Goal: Task Accomplishment & Management: Manage account settings

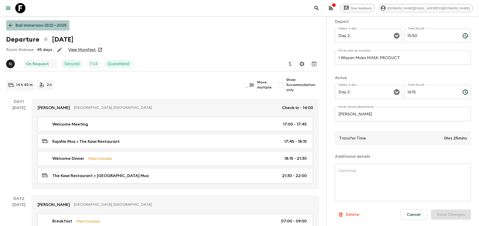
click at [19, 22] on link "Bali Immersion (ID2) • 2025" at bounding box center [37, 25] width 63 height 10
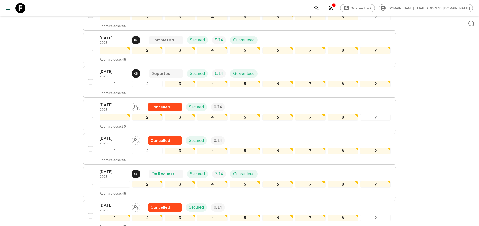
scroll to position [237, 0]
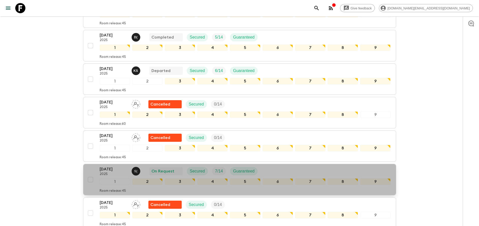
click at [108, 169] on p "[DATE]" at bounding box center [114, 169] width 28 height 6
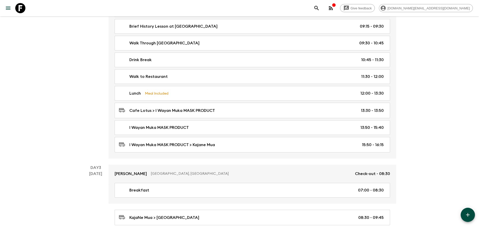
scroll to position [230, 0]
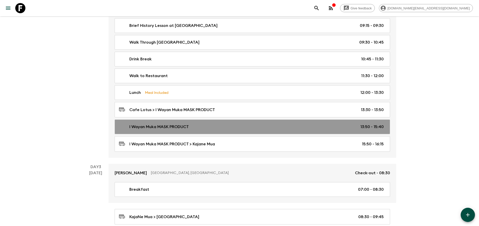
click at [232, 120] on link "I Wayan Muka MASK PRODUCT 13:50 - 15:40" at bounding box center [252, 127] width 275 height 15
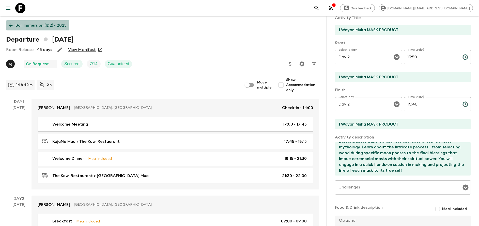
click at [46, 28] on p "Bali Immersion (ID2) • 2025" at bounding box center [40, 25] width 51 height 6
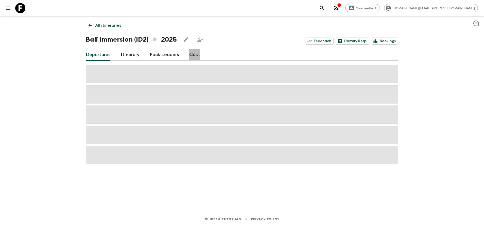
click at [192, 54] on link "Cost" at bounding box center [194, 55] width 11 height 12
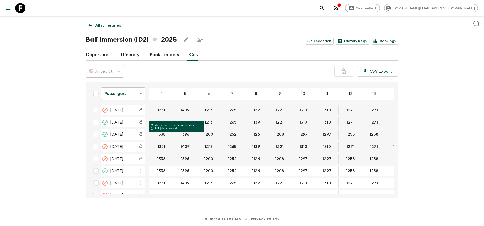
scroll to position [300, 0]
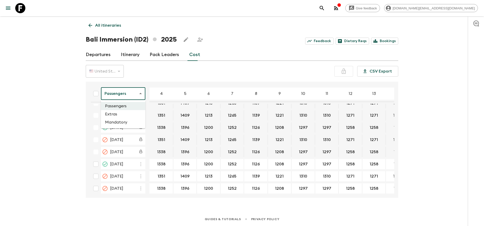
click at [135, 90] on body "Give feedback [DOMAIN_NAME][EMAIL_ADDRESS][DOMAIN_NAME] All itineraries Bali Im…" at bounding box center [242, 113] width 484 height 226
click at [125, 117] on li "Extras" at bounding box center [123, 114] width 44 height 8
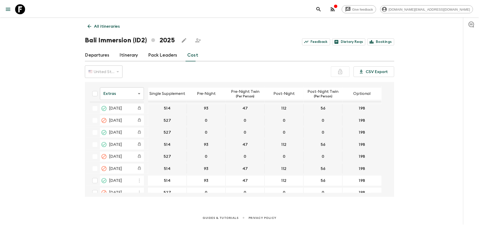
scroll to position [283, 0]
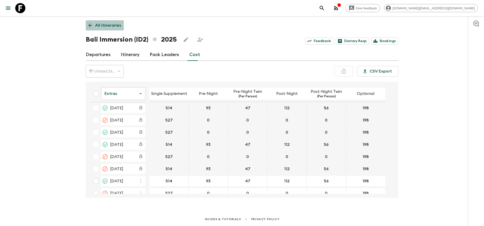
click at [97, 23] on p "All itineraries" at bounding box center [108, 25] width 26 height 6
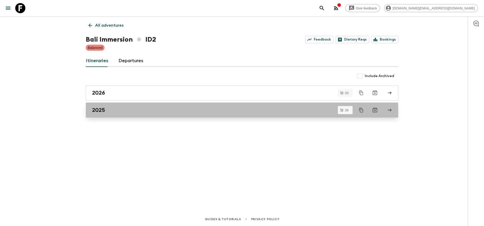
click at [111, 110] on div "2025" at bounding box center [237, 110] width 290 height 7
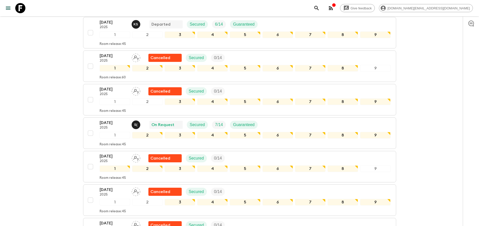
scroll to position [286, 0]
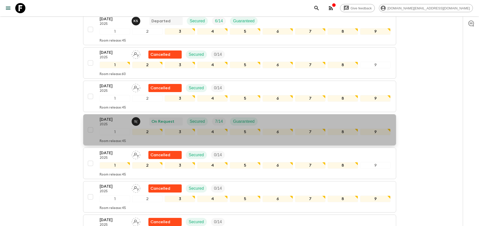
click at [108, 119] on p "[DATE]" at bounding box center [114, 120] width 28 height 6
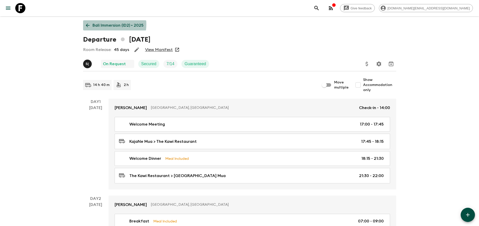
click at [102, 24] on p "Bali Immersion (ID2) • 2025" at bounding box center [117, 25] width 51 height 6
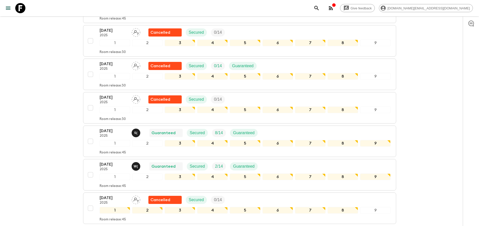
scroll to position [477, 0]
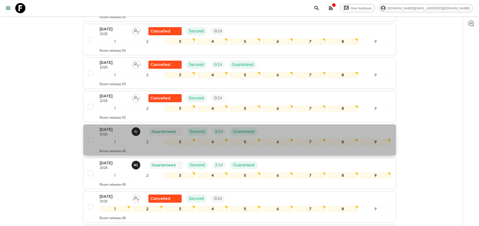
click at [146, 132] on div "[DATE] 2025 S ( Guaranteed Secured 8 / 14 Guaranteed" at bounding box center [181, 132] width 162 height 10
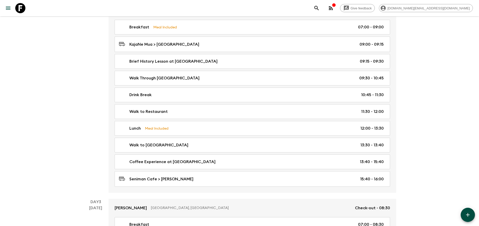
scroll to position [193, 0]
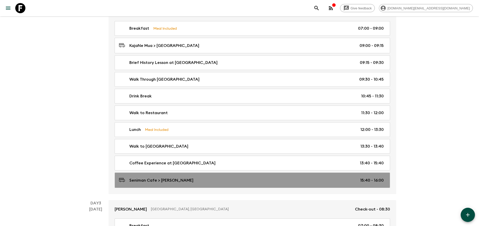
click at [199, 174] on link "Seniman Cafe > [PERSON_NAME] 15:40 - 16:00" at bounding box center [252, 180] width 275 height 15
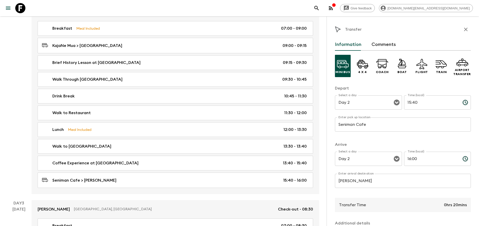
click at [453, 26] on div "Transfer" at bounding box center [403, 29] width 136 height 10
click at [462, 29] on icon "button" at bounding box center [465, 29] width 6 height 6
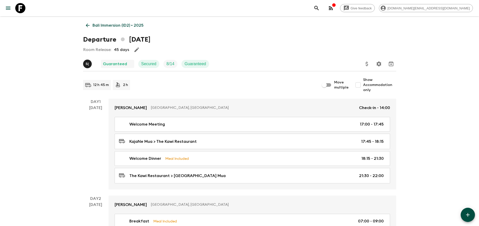
click at [102, 21] on link "Bali Immersion (ID2) • 2025" at bounding box center [114, 25] width 63 height 10
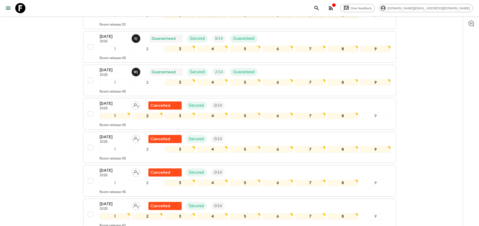
scroll to position [560, 0]
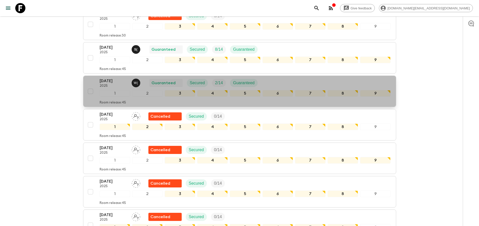
click at [114, 82] on p "[DATE]" at bounding box center [114, 81] width 28 height 6
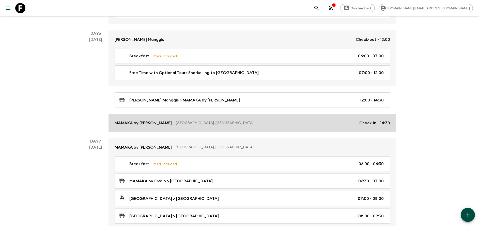
scroll to position [835, 0]
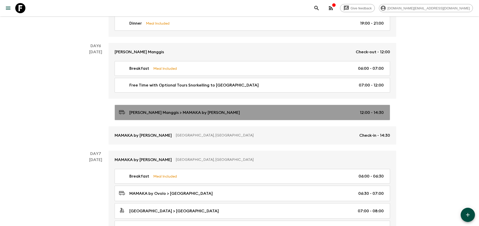
click at [246, 110] on div "[PERSON_NAME] > MAMAKA by [PERSON_NAME] 12:00 - 14:30" at bounding box center [251, 112] width 265 height 7
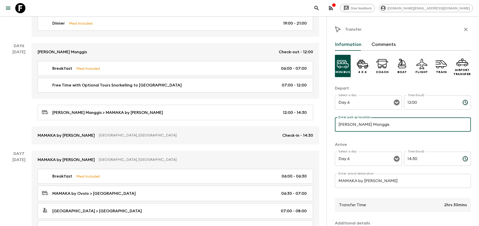
click at [392, 123] on input "[PERSON_NAME] Manggis" at bounding box center [403, 125] width 136 height 14
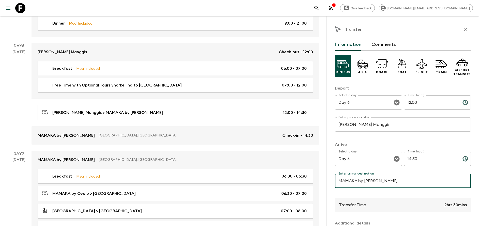
click at [372, 178] on input "MAMAKA by [PERSON_NAME]" at bounding box center [403, 181] width 136 height 14
type input "[GEOGRAPHIC_DATA]"
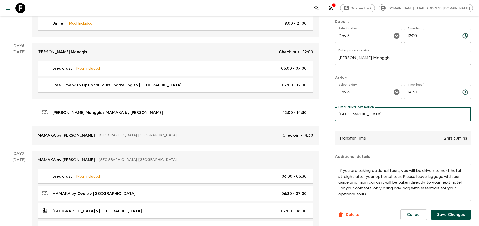
click at [450, 216] on button "Save Changes" at bounding box center [451, 215] width 40 height 10
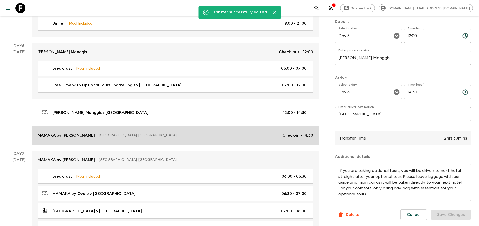
click at [140, 138] on div "MAMAKA by [PERSON_NAME], [GEOGRAPHIC_DATA] Check-in - 14:30" at bounding box center [175, 136] width 275 height 6
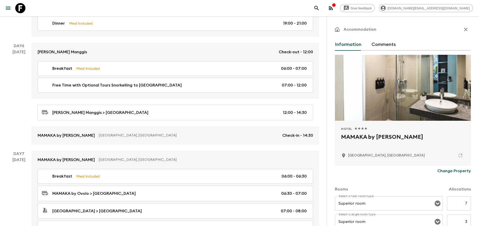
click at [445, 171] on p "Change Property" at bounding box center [454, 171] width 34 height 6
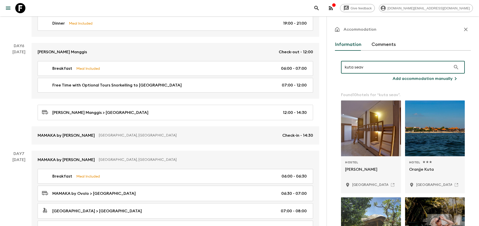
click at [348, 66] on input "kuta seav" at bounding box center [396, 67] width 110 height 14
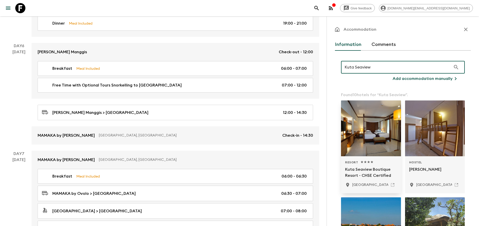
type input "Kuta Seaview"
click at [365, 166] on div "Resort 1 Star 2 Stars 3 Stars 4 Stars 5 Stars Kuta Seaview Boutique Resort - CH…" at bounding box center [371, 174] width 52 height 29
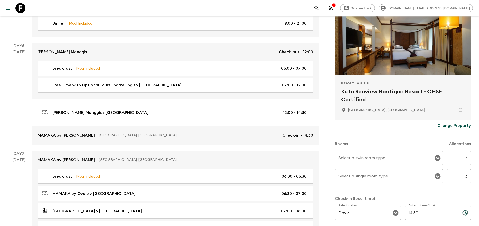
scroll to position [46, 0]
click at [409, 162] on input "Select a twin room type" at bounding box center [385, 158] width 96 height 10
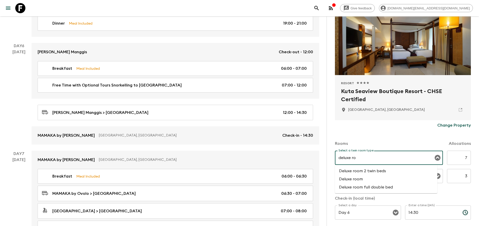
click at [382, 180] on li "Deluxe room" at bounding box center [386, 179] width 102 height 8
type input "Deluxe room"
click at [365, 177] on input "Select a single room type" at bounding box center [385, 176] width 96 height 10
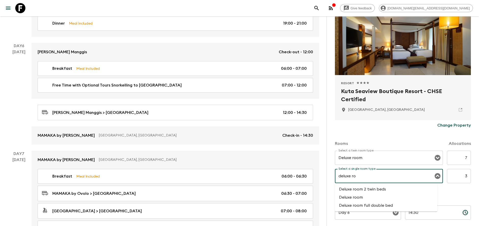
click at [356, 200] on li "Deluxe room" at bounding box center [386, 197] width 102 height 8
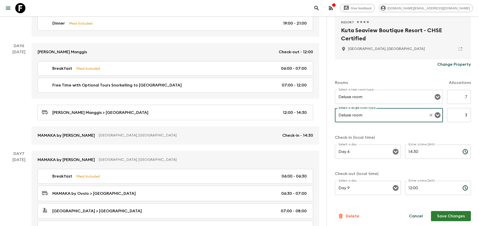
scroll to position [108, 0]
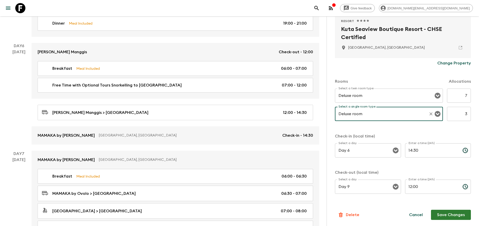
type input "Deluxe room"
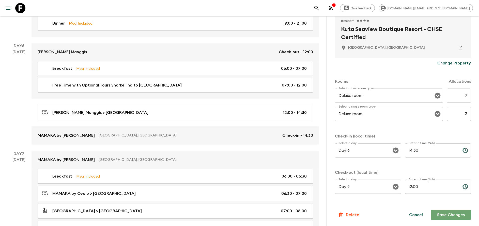
click at [445, 213] on button "Save Changes" at bounding box center [451, 215] width 40 height 10
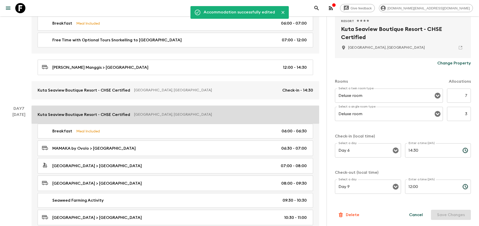
scroll to position [881, 0]
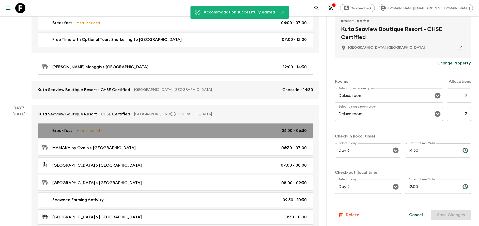
click at [153, 133] on div "Breakfast Meal Included 06:00 - 06:30" at bounding box center [174, 131] width 265 height 6
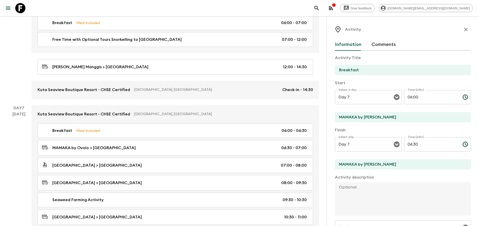
click at [386, 114] on input "MAMAKA by [PERSON_NAME]" at bounding box center [401, 117] width 132 height 10
type input "[GEOGRAPHIC_DATA]"
click at [363, 164] on input "MAMAKA by [PERSON_NAME]" at bounding box center [401, 164] width 132 height 10
type input "[GEOGRAPHIC_DATA]"
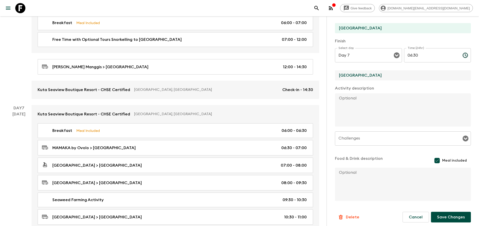
scroll to position [91, 0]
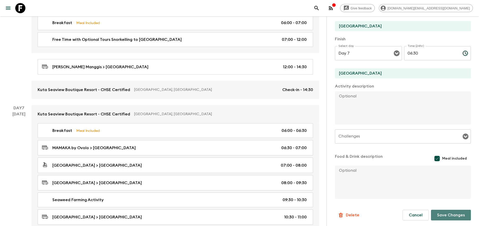
click at [447, 217] on button "Save Changes" at bounding box center [451, 215] width 40 height 11
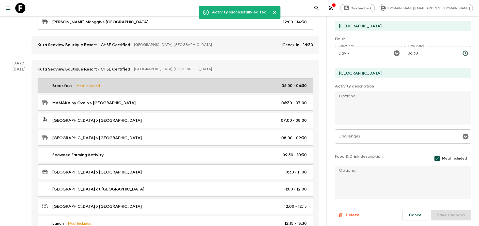
scroll to position [947, 0]
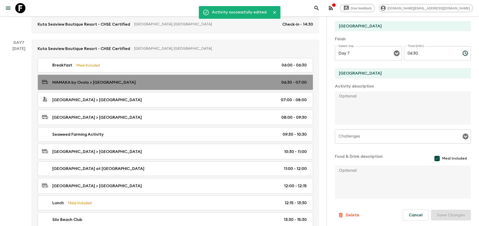
click at [162, 86] on link "MAMAKA by Ovolo > Sanur Port 06:30 - 07:00" at bounding box center [175, 82] width 275 height 15
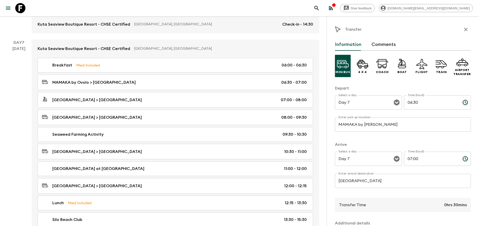
click at [350, 127] on input "MAMAKA by [PERSON_NAME]" at bounding box center [403, 125] width 136 height 14
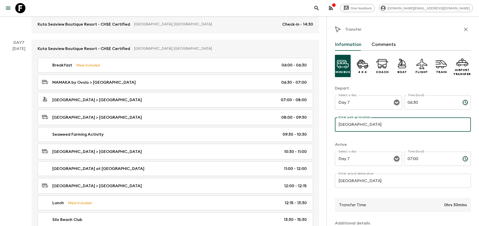
scroll to position [67, 0]
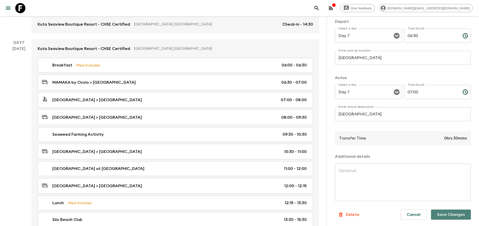
click at [432, 216] on button "Save Changes" at bounding box center [451, 215] width 40 height 10
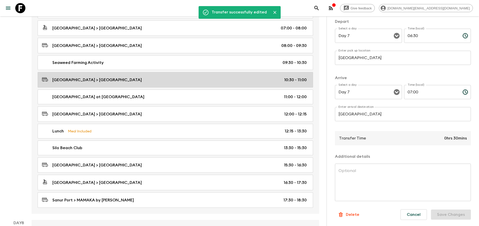
scroll to position [1035, 0]
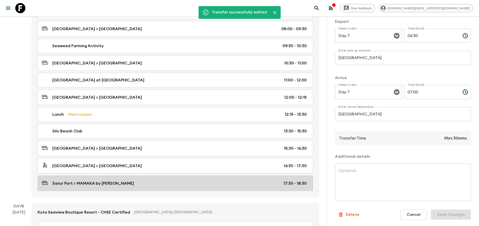
click at [157, 179] on link "Sanur Port > MAMAKA by Ovolo 17:30 - 18:30" at bounding box center [175, 183] width 275 height 15
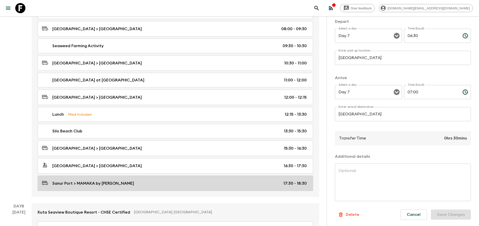
type input "[GEOGRAPHIC_DATA]"
type input "MAMAKA by [PERSON_NAME]"
type input "17:30"
type input "18:30"
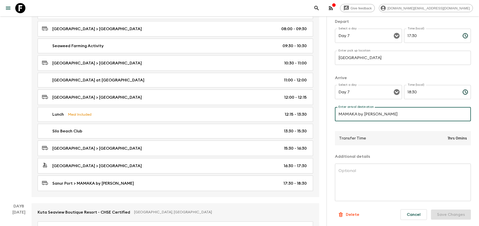
click at [360, 109] on input "MAMAKA by [PERSON_NAME]" at bounding box center [403, 114] width 136 height 14
type input "[GEOGRAPHIC_DATA]"
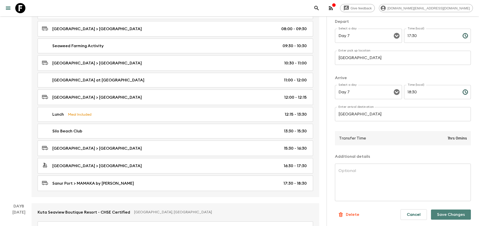
click at [448, 216] on button "Save Changes" at bounding box center [451, 215] width 40 height 10
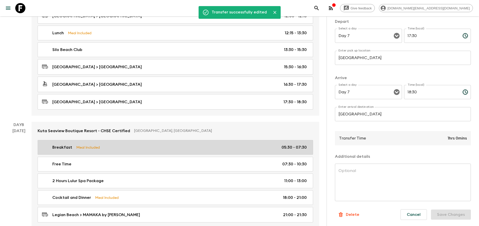
scroll to position [1172, 0]
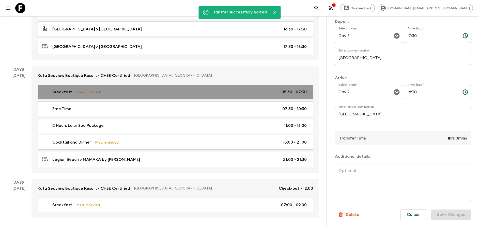
click at [132, 93] on div "Breakfast Meal Included 05:30 - 07:30" at bounding box center [174, 92] width 265 height 6
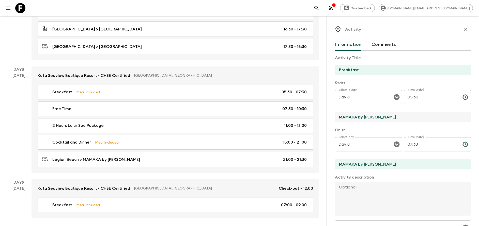
click at [369, 118] on input "MAMAKA by [PERSON_NAME]" at bounding box center [401, 117] width 132 height 10
type input "[GEOGRAPHIC_DATA]"
click at [361, 164] on input "MAMAKA by [PERSON_NAME]" at bounding box center [401, 164] width 132 height 10
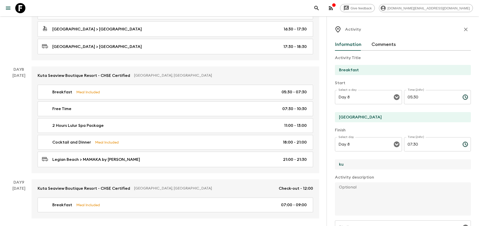
type input "[GEOGRAPHIC_DATA]"
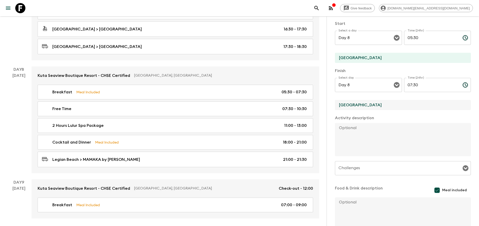
scroll to position [92, 0]
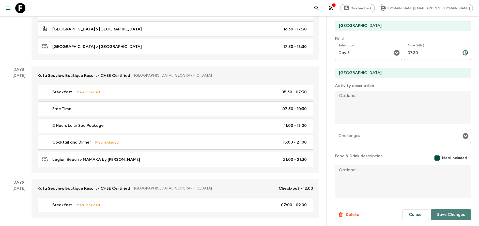
click at [444, 213] on button "Save Changes" at bounding box center [451, 214] width 40 height 11
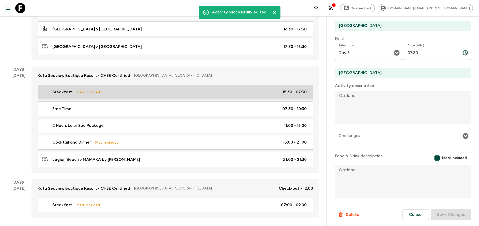
click at [99, 98] on link "Breakfast Meal Included 05:30 - 07:30" at bounding box center [175, 92] width 275 height 15
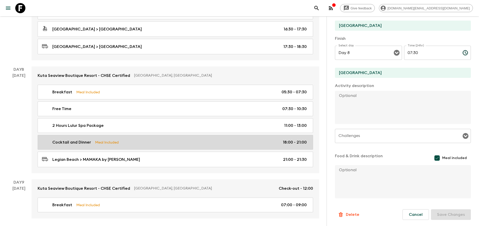
click at [104, 148] on link "Cocktail and Dinner Meal Included 18:00 - 21:00" at bounding box center [175, 142] width 275 height 15
type input "Cocktail and Dinner"
type input "Potato Head Bali"
type textarea "Relax with your group with an included 1x cocktail for you to enjoy the sunset.…"
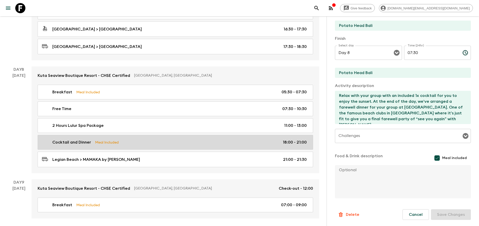
type input "18:00"
type input "21:00"
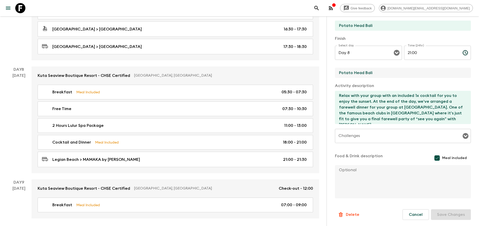
click at [352, 77] on input "Potato Head Bali" at bounding box center [401, 73] width 132 height 10
type input "[GEOGRAPHIC_DATA]"
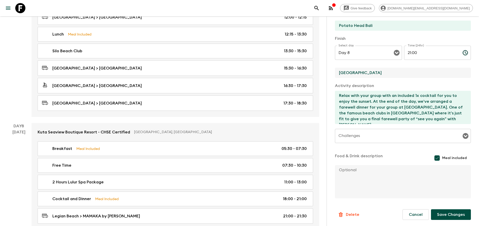
scroll to position [1115, 0]
click at [357, 33] on div "Activity Title Cocktail and Dinner Start Select a day Day 8 Select a day ​ Time…" at bounding box center [403, 79] width 136 height 240
click at [360, 26] on input "Potato Head Bali" at bounding box center [401, 26] width 132 height 10
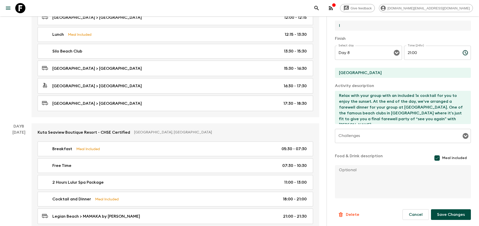
type input "[GEOGRAPHIC_DATA]"
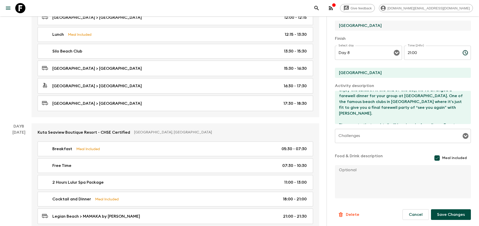
scroll to position [12, 0]
click at [405, 95] on textarea "Relax with your group with an included 1x cocktail for you to enjoy the sunset.…" at bounding box center [401, 107] width 132 height 33
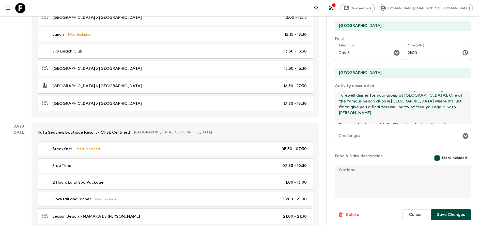
click at [405, 95] on textarea "Relax with your group with an included 1x cocktail for you to enjoy the sunset.…" at bounding box center [401, 107] width 132 height 33
click at [348, 100] on textarea "Relax with your group with an included 1x cocktail for you to enjoy the sunset.…" at bounding box center [401, 107] width 132 height 33
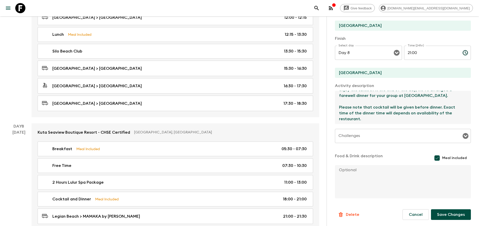
scroll to position [1192, 0]
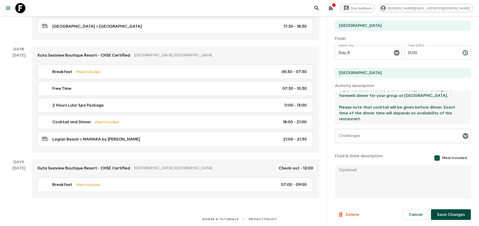
type textarea "Relax with your group with an included 1x cocktail for you to enjoy the sunset.…"
click at [442, 217] on button "Save Changes" at bounding box center [451, 214] width 40 height 11
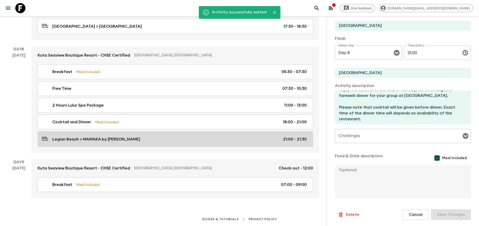
click at [155, 143] on link "Legian Beach > MAMAKA by Ovolo 21:00 - 21:30" at bounding box center [175, 139] width 275 height 15
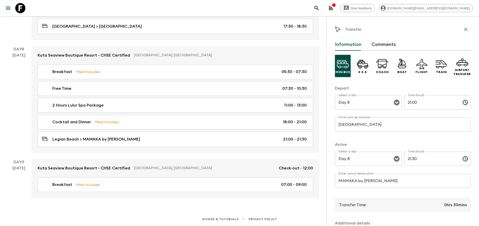
click at [361, 125] on input "[GEOGRAPHIC_DATA]" at bounding box center [403, 125] width 136 height 14
click at [347, 179] on input "MAMAKA by [PERSON_NAME]" at bounding box center [403, 181] width 136 height 14
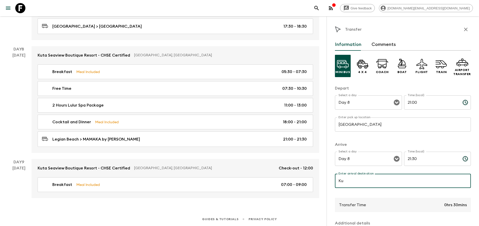
type input "[GEOGRAPHIC_DATA]"
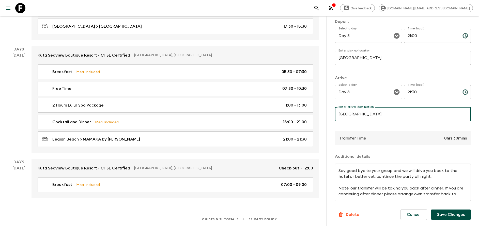
scroll to position [6, 0]
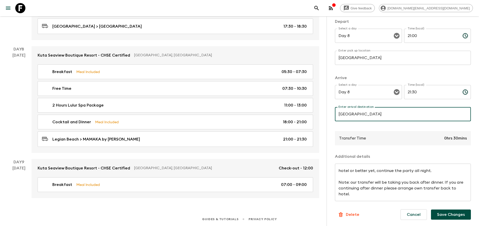
click at [440, 215] on button "Save Changes" at bounding box center [451, 215] width 40 height 10
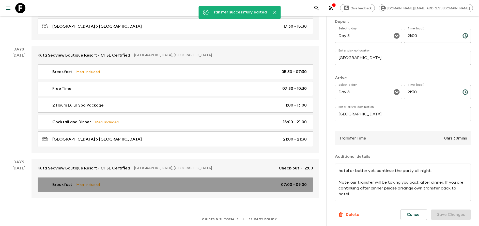
click at [182, 184] on div "Breakfast Meal Included 07:00 - 09:00" at bounding box center [174, 185] width 265 height 6
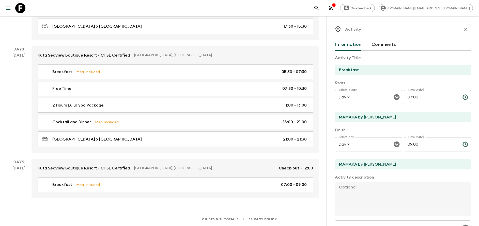
click at [355, 114] on input "MAMAKA by [PERSON_NAME]" at bounding box center [401, 117] width 132 height 10
type input "[GEOGRAPHIC_DATA]"
click at [373, 165] on input "MAMAKA by [PERSON_NAME]" at bounding box center [401, 164] width 132 height 10
type input "[GEOGRAPHIC_DATA]"
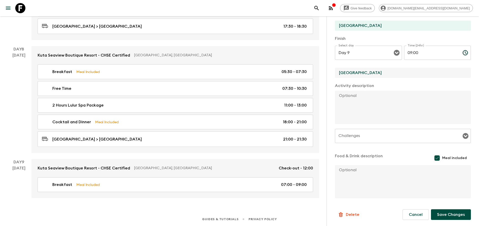
click at [443, 209] on form "Activity Title Breakfast Start Select a day Day 9 Select a day ​ Time (24hr) 07…" at bounding box center [403, 89] width 136 height 261
click at [443, 214] on button "Save Changes" at bounding box center [451, 214] width 40 height 11
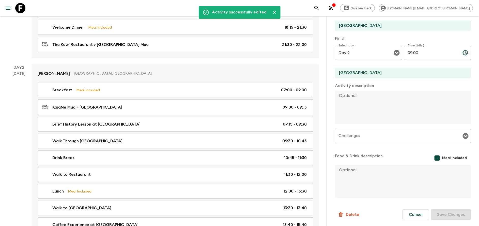
scroll to position [0, 0]
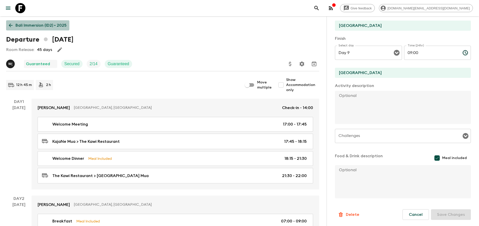
click at [36, 21] on link "Bali Immersion (ID2) • 2025" at bounding box center [37, 25] width 63 height 10
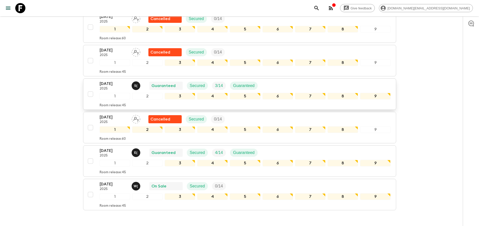
scroll to position [759, 0]
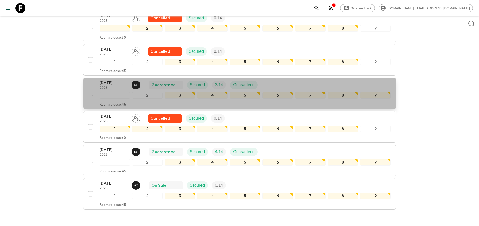
click at [116, 83] on p "[DATE]" at bounding box center [114, 83] width 28 height 6
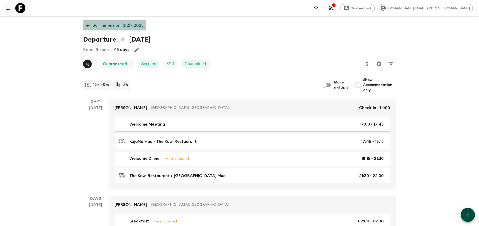
click at [109, 26] on p "Bali Immersion (ID2) • 2025" at bounding box center [117, 25] width 51 height 6
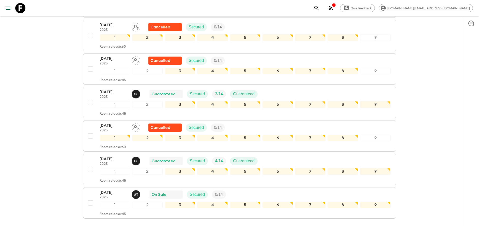
scroll to position [788, 0]
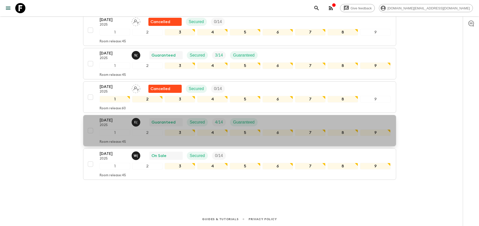
click at [117, 117] on button "[DATE] 2025 E ( Guaranteed Secured 4 / 14 Guaranteed 1 2 3 4 5 6 7 8 9 Room rel…" at bounding box center [239, 130] width 313 height 31
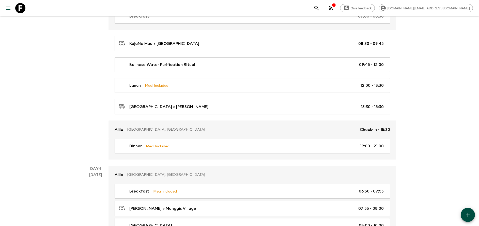
scroll to position [413, 0]
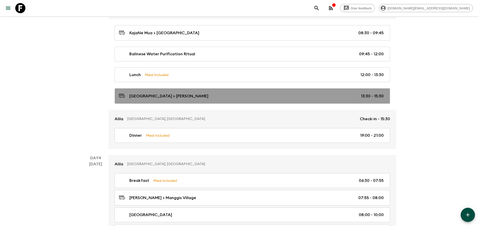
click at [336, 99] on div "[GEOGRAPHIC_DATA] > [PERSON_NAME] 13:30 - 15:30" at bounding box center [251, 96] width 265 height 7
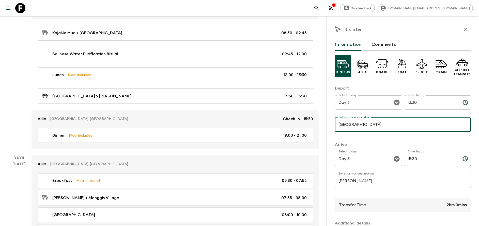
click at [368, 126] on input "[GEOGRAPHIC_DATA]" at bounding box center [403, 125] width 136 height 14
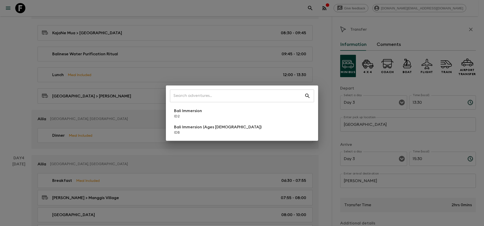
click at [366, 131] on div "​ Bali Immersion ID2 Bali Immersion (Ages [DEMOGRAPHIC_DATA]) IDB" at bounding box center [242, 113] width 484 height 226
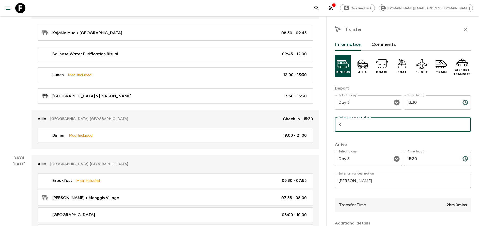
type input "[PERSON_NAME] Manggis"
click at [364, 182] on input "[PERSON_NAME]" at bounding box center [403, 181] width 136 height 14
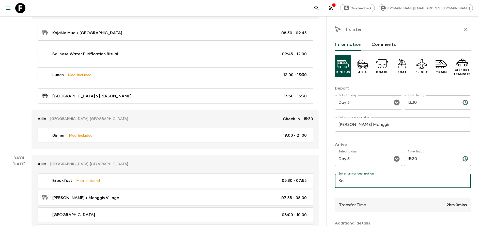
type input "[PERSON_NAME] Manggis"
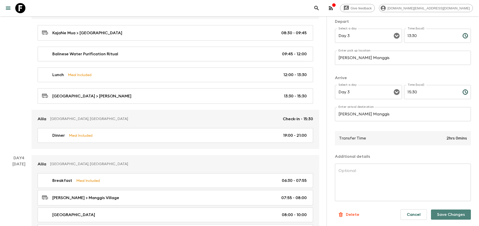
click at [446, 216] on button "Save Changes" at bounding box center [451, 215] width 40 height 10
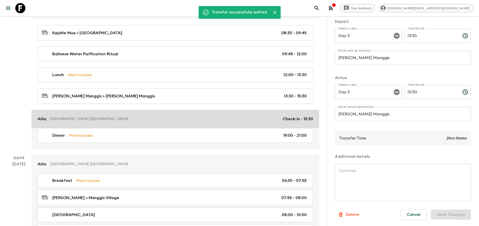
click at [140, 123] on link "[PERSON_NAME], [GEOGRAPHIC_DATA] Check-in - 15:30" at bounding box center [174, 119] width 287 height 18
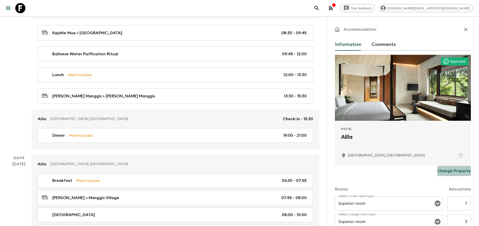
click at [444, 171] on p "Change Property" at bounding box center [454, 171] width 34 height 6
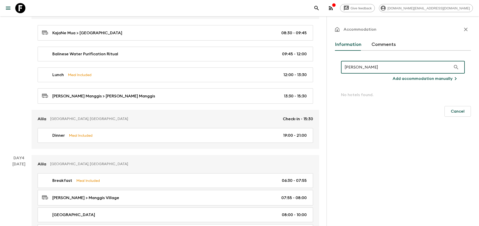
type input "[PERSON_NAME]"
click at [420, 79] on p "Add accommodation manually" at bounding box center [422, 79] width 60 height 6
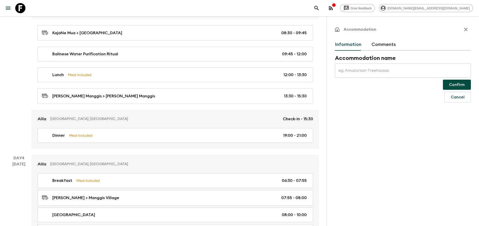
click at [369, 74] on input "text" at bounding box center [403, 70] width 136 height 14
type input "[PERSON_NAME] Manggis"
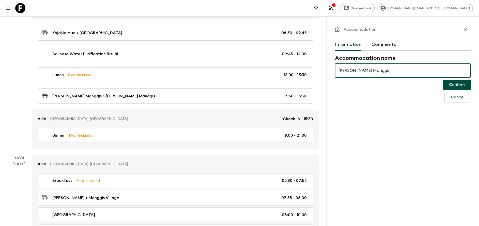
click at [456, 85] on button "Confirm" at bounding box center [457, 85] width 28 height 10
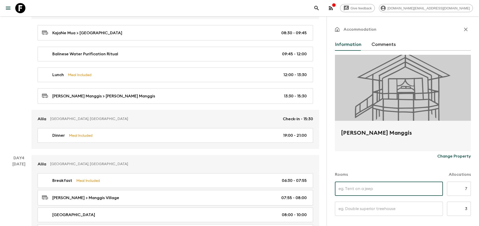
click at [379, 187] on input "text" at bounding box center [389, 189] width 108 height 14
type input "[PERSON_NAME] Pavilion"
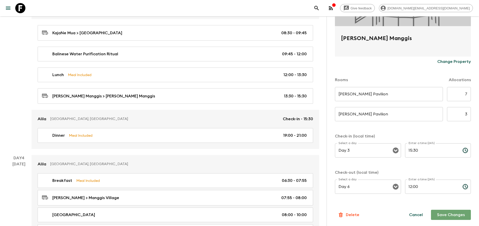
click at [438, 214] on button "Save Changes" at bounding box center [451, 215] width 40 height 10
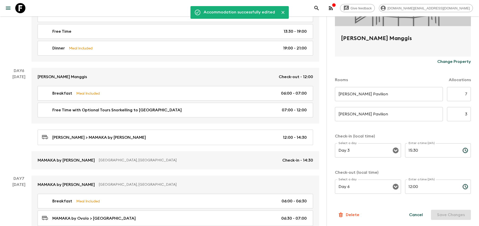
scroll to position [821, 0]
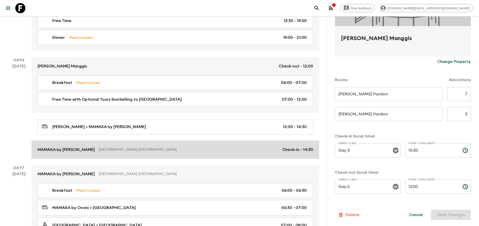
click at [144, 150] on p "[GEOGRAPHIC_DATA], [GEOGRAPHIC_DATA]" at bounding box center [188, 149] width 179 height 5
type input "{"bathroom":2,"bedding":0,"capacity":0,"class":3,"club":0,"family":0,"quality":…"
type input "Day 6"
type input "14:30"
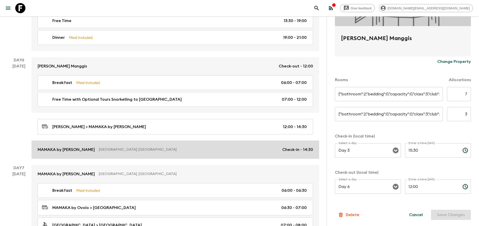
type input "Day 9"
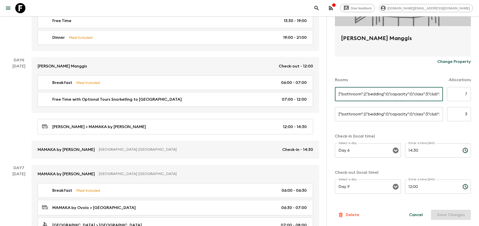
click at [369, 96] on input "{"bathroom":2,"bedding":0,"capacity":0,"class":3,"club":0,"family":0,"quality":…" at bounding box center [389, 94] width 108 height 14
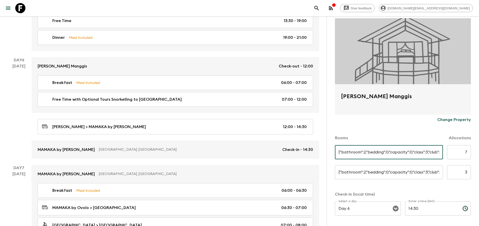
scroll to position [35, 0]
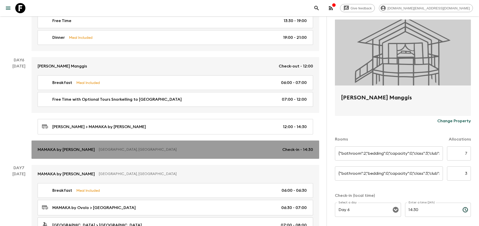
click at [123, 154] on link "MAMAKA by [PERSON_NAME], [GEOGRAPHIC_DATA] Check-in - 14:30" at bounding box center [174, 150] width 287 height 18
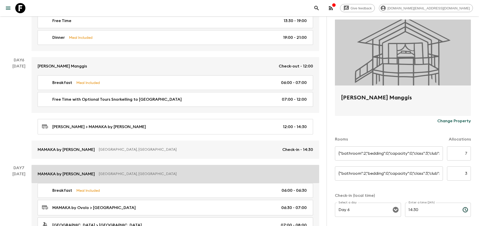
scroll to position [872, 0]
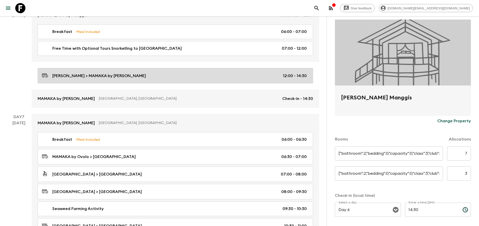
click at [148, 75] on div "[PERSON_NAME] > MAMAKA by Ovolo 12:00 - 14:30" at bounding box center [174, 75] width 265 height 7
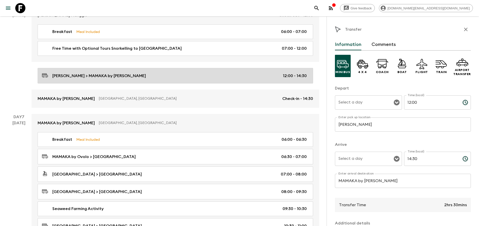
type input "Day 6"
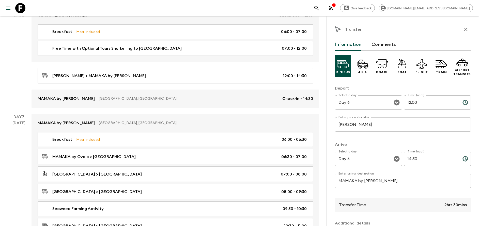
click at [359, 182] on input "MAMAKA by [PERSON_NAME]" at bounding box center [403, 181] width 136 height 14
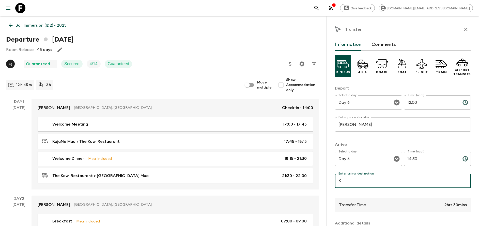
type input "K"
click at [30, 27] on p "Bali Immersion (ID2) • 2025" at bounding box center [40, 25] width 51 height 6
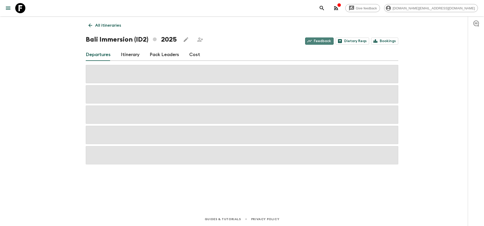
click at [321, 40] on link "Feedback" at bounding box center [319, 41] width 28 height 7
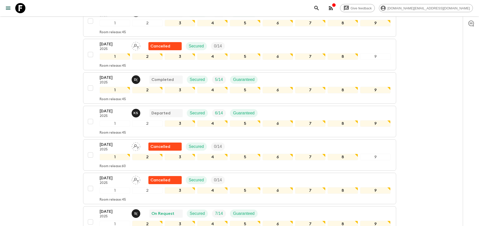
scroll to position [193, 0]
